Goal: Task Accomplishment & Management: Manage account settings

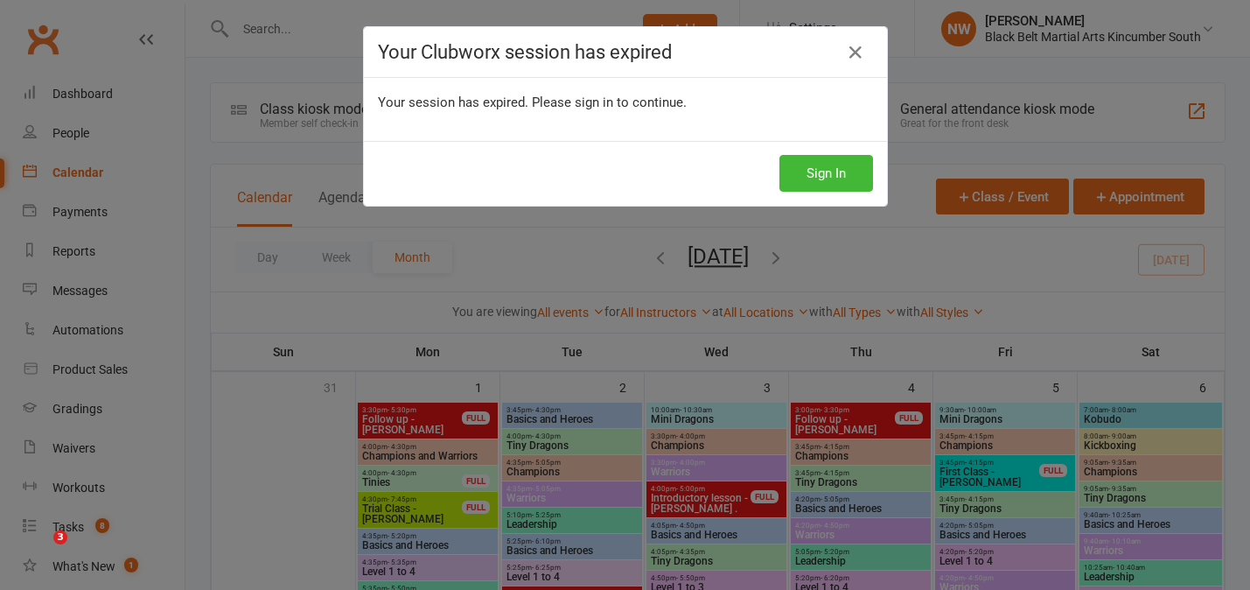
click at [838, 171] on button "Sign In" at bounding box center [827, 173] width 94 height 37
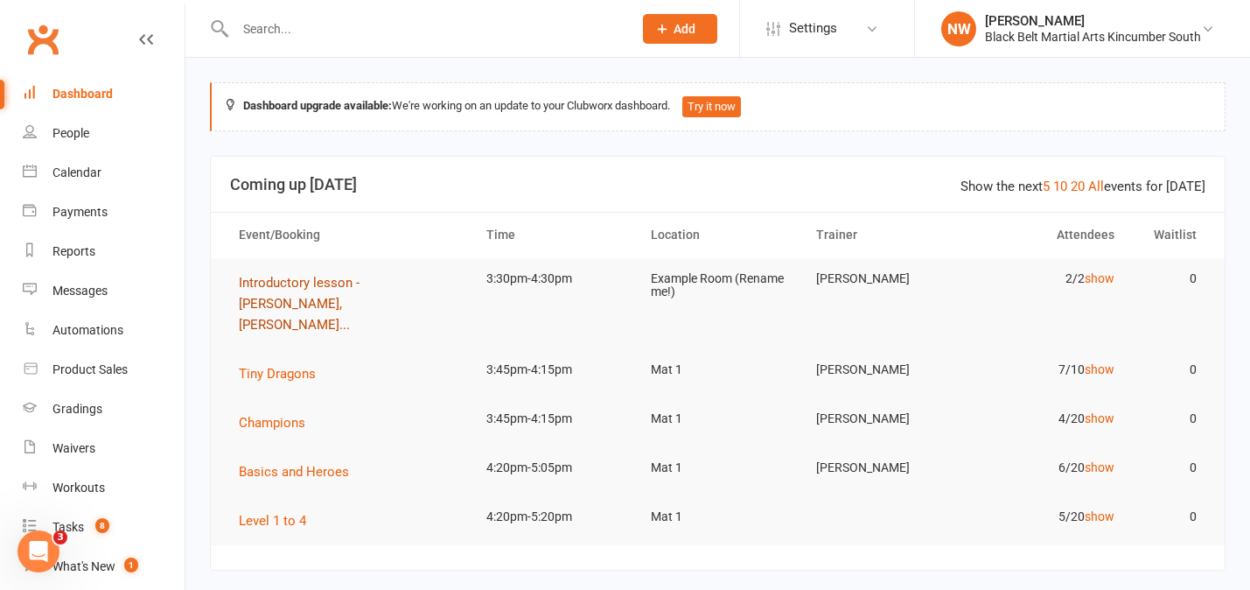
click at [323, 286] on span "Introductory lesson - Annabelle Gonda, Jaxson Gond..." at bounding box center [299, 304] width 121 height 58
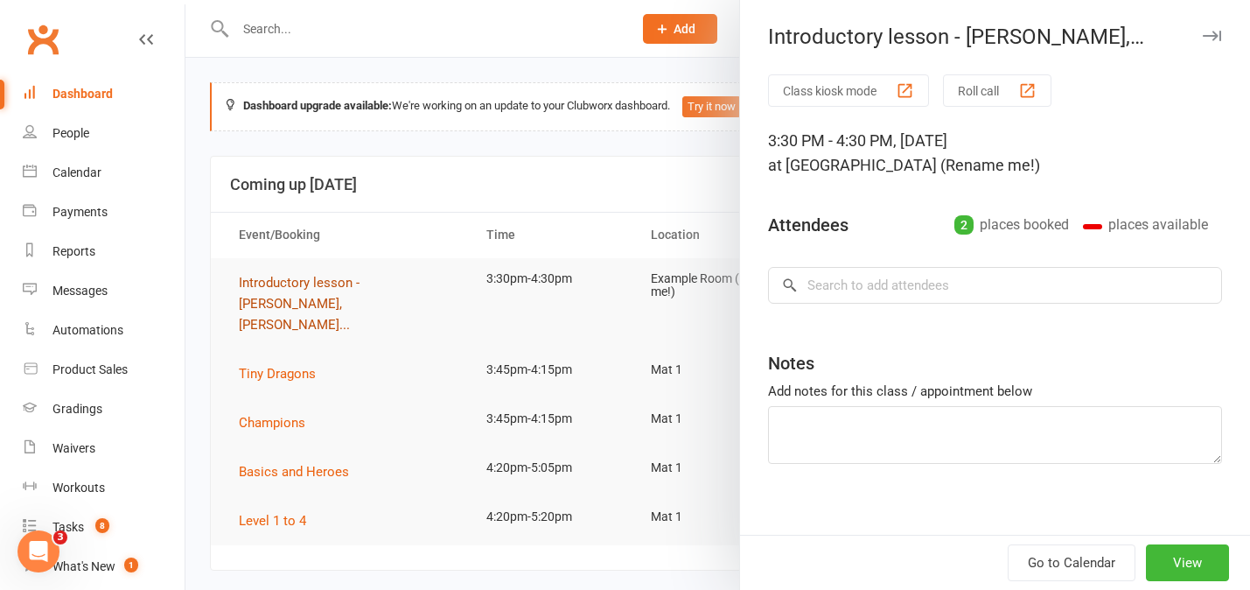
type textarea "Confirmed"
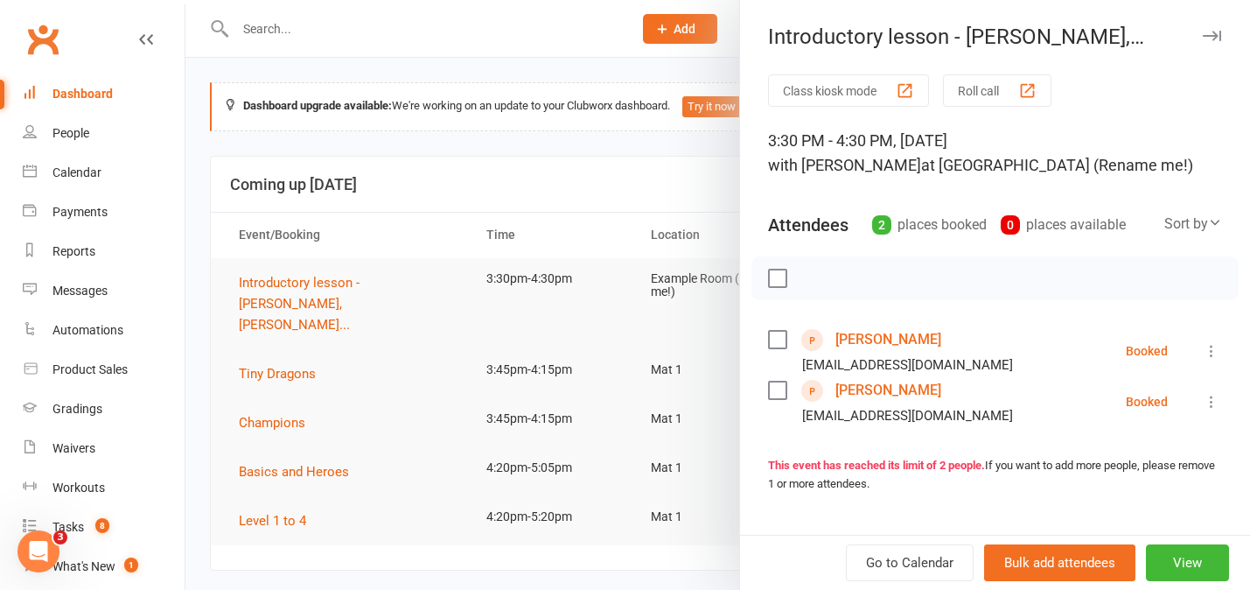
click at [890, 337] on link "Annabelle Gonda" at bounding box center [889, 339] width 106 height 28
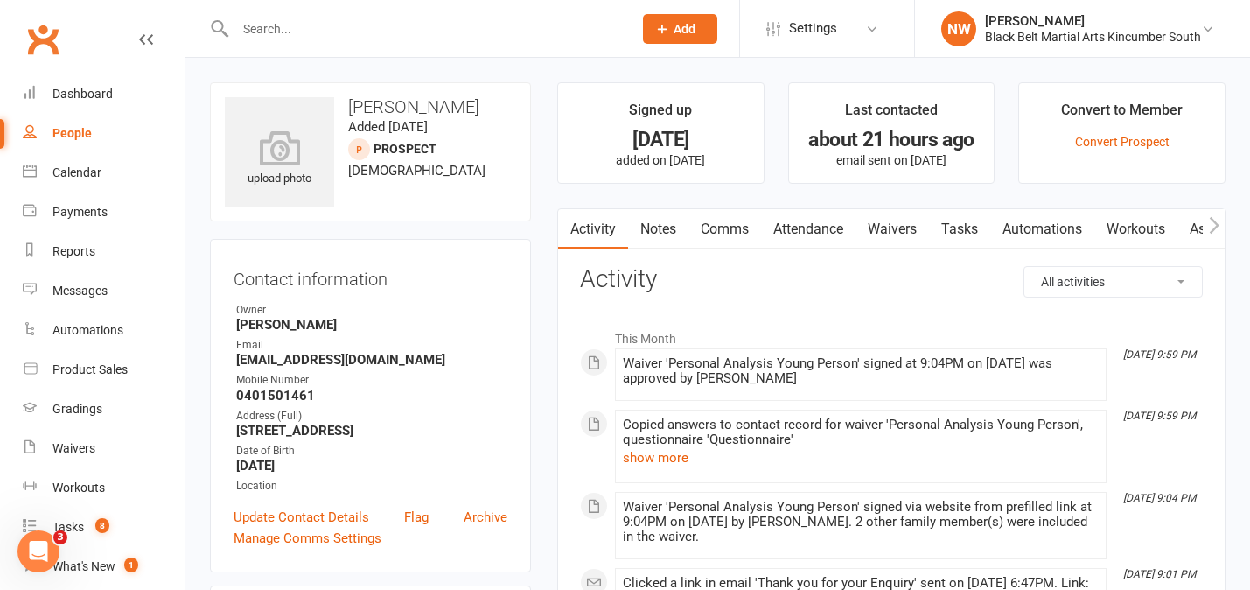
click at [899, 226] on link "Waivers" at bounding box center [892, 229] width 73 height 40
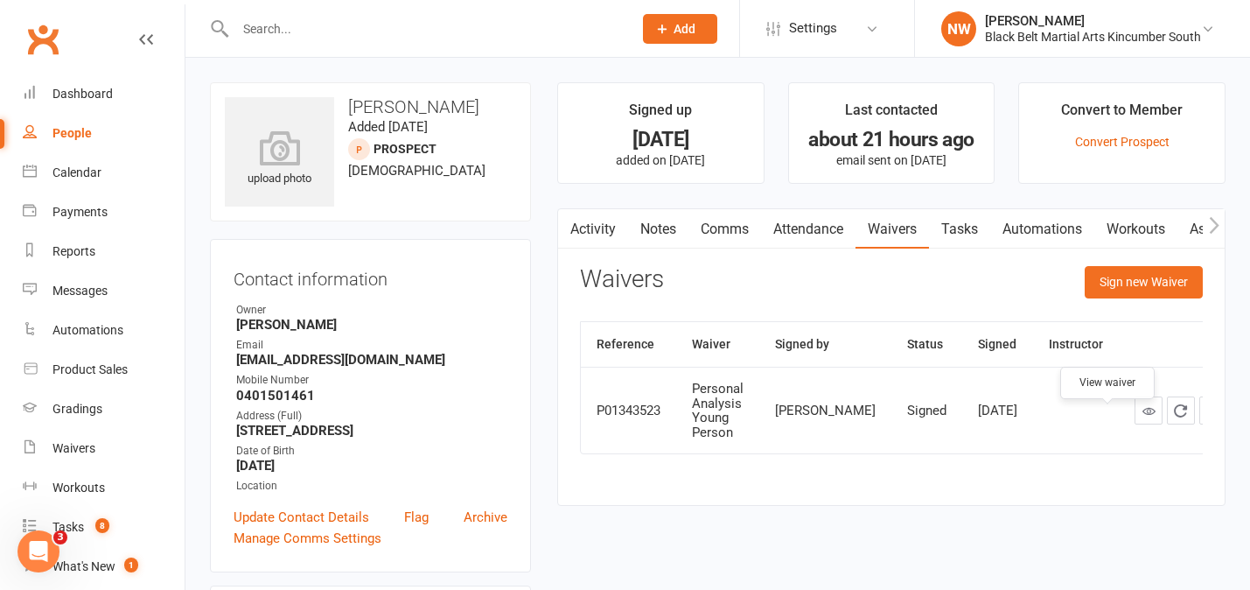
click at [1143, 417] on icon at bounding box center [1149, 410] width 13 height 13
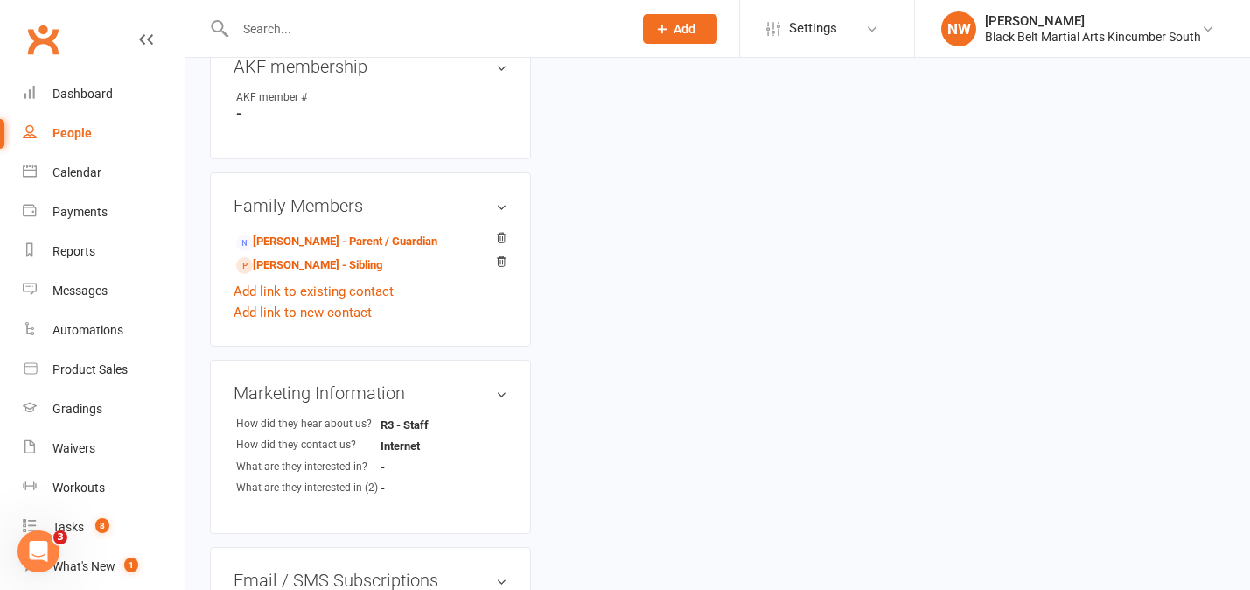
scroll to position [563, 0]
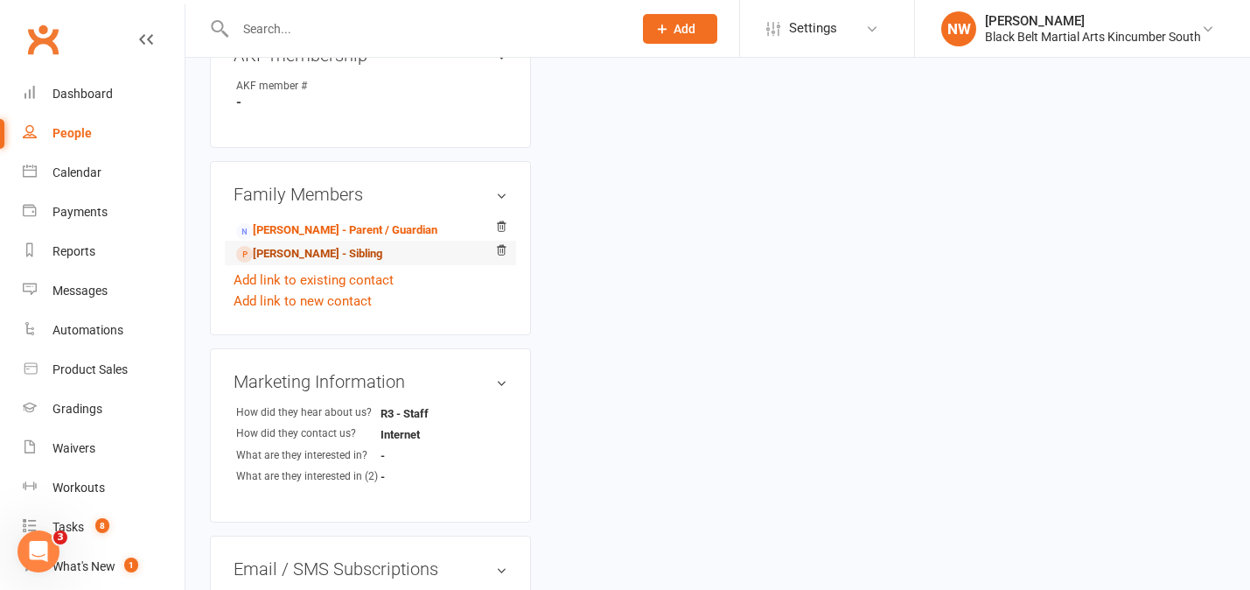
click at [314, 252] on link "Jaxson Gonda - Sibling" at bounding box center [309, 254] width 146 height 18
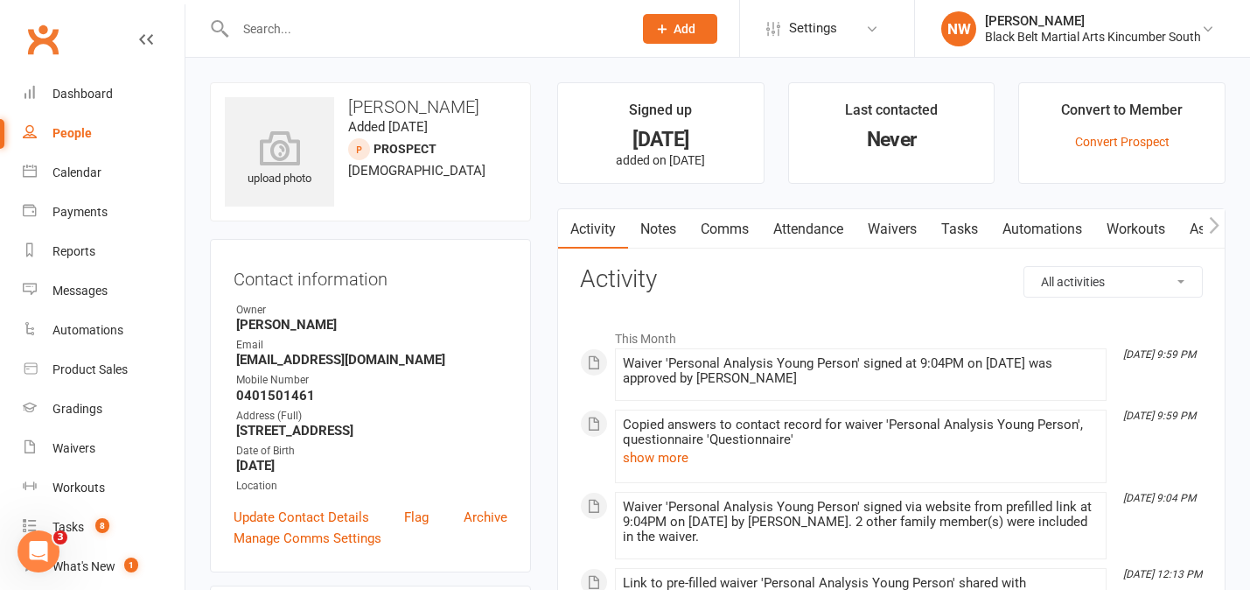
click at [896, 234] on link "Waivers" at bounding box center [892, 229] width 73 height 40
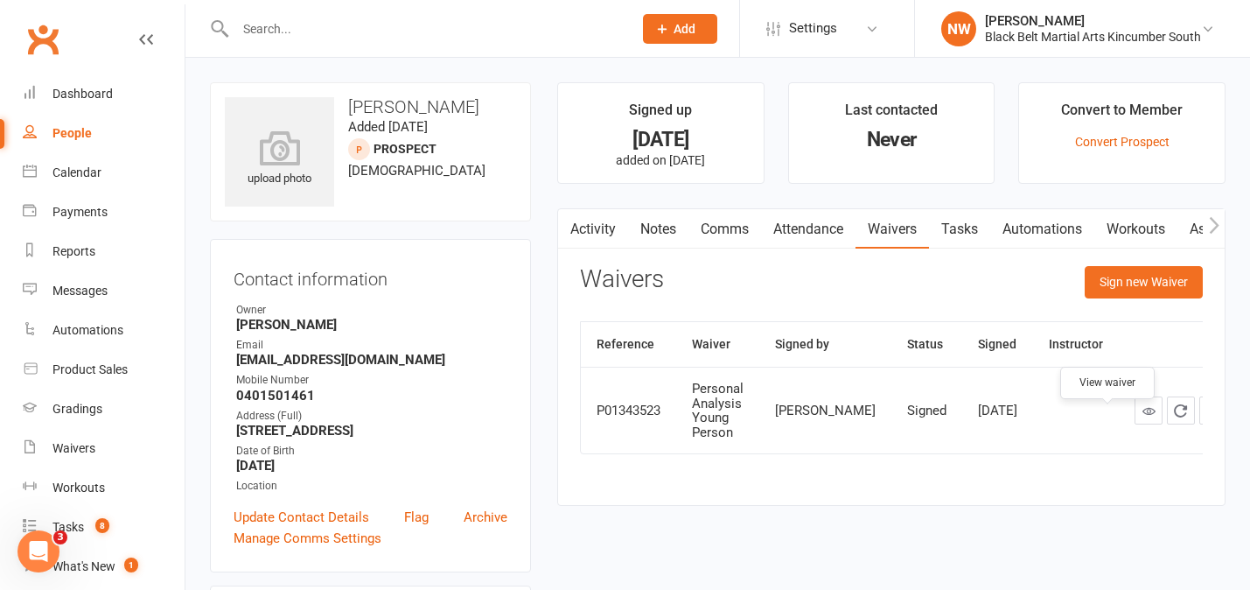
click at [1143, 417] on icon at bounding box center [1149, 410] width 13 height 13
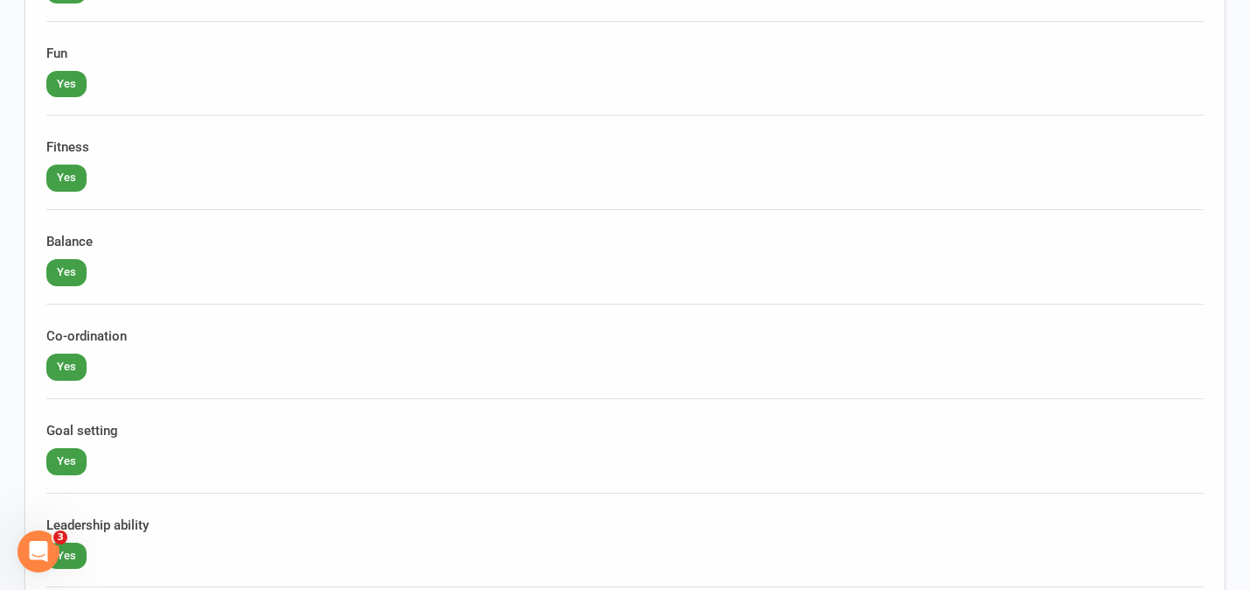
scroll to position [3305, 0]
